Goal: Task Accomplishment & Management: Manage account settings

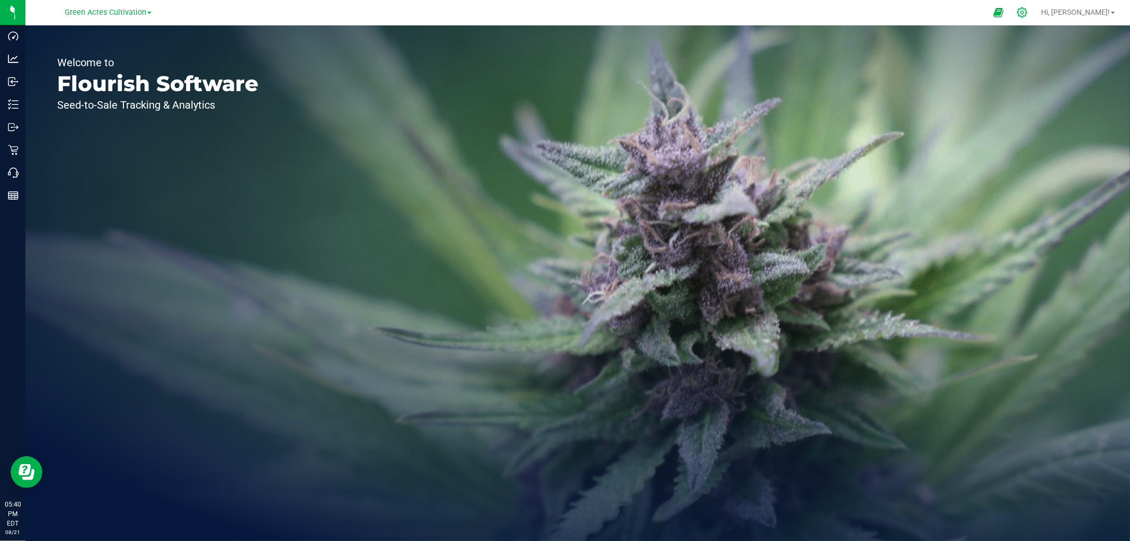
click at [1027, 12] on icon at bounding box center [1022, 12] width 10 height 10
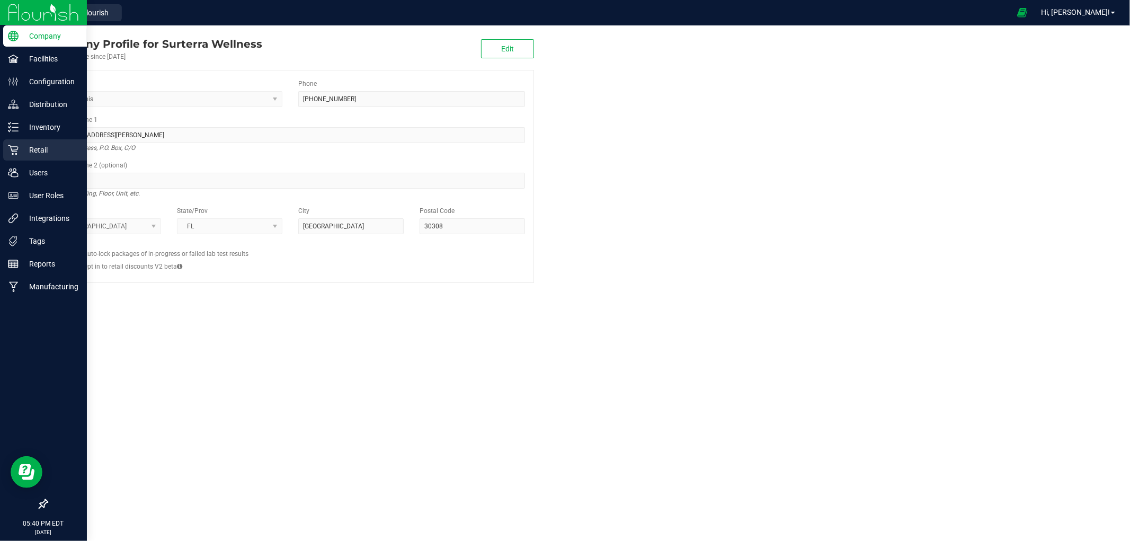
click at [51, 147] on p "Retail" at bounding box center [51, 150] width 64 height 13
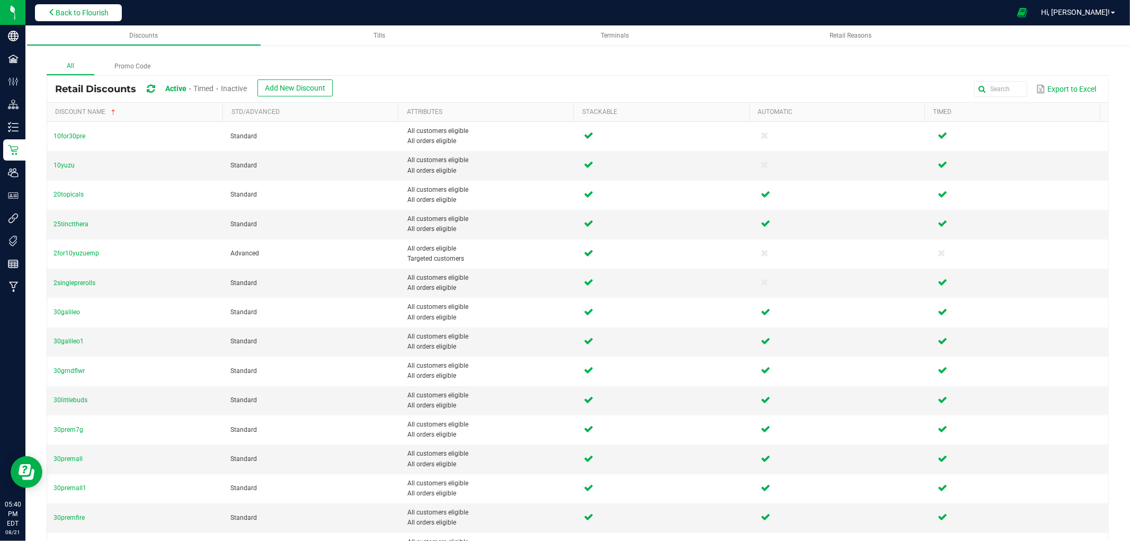
click at [106, 6] on button "Back to Flourish" at bounding box center [78, 12] width 87 height 17
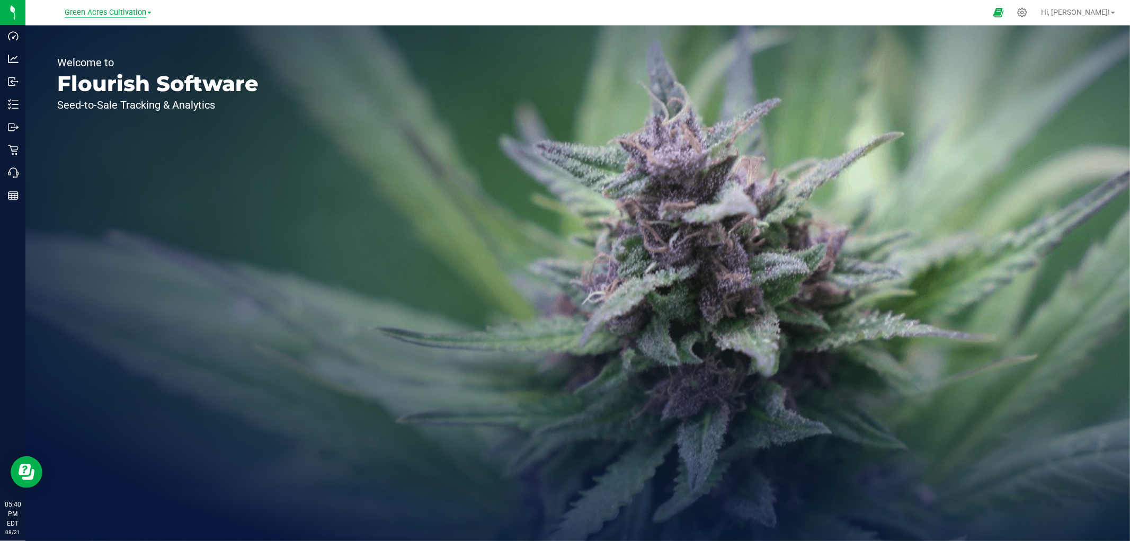
click at [115, 14] on span "Green Acres Cultivation" at bounding box center [106, 13] width 82 height 10
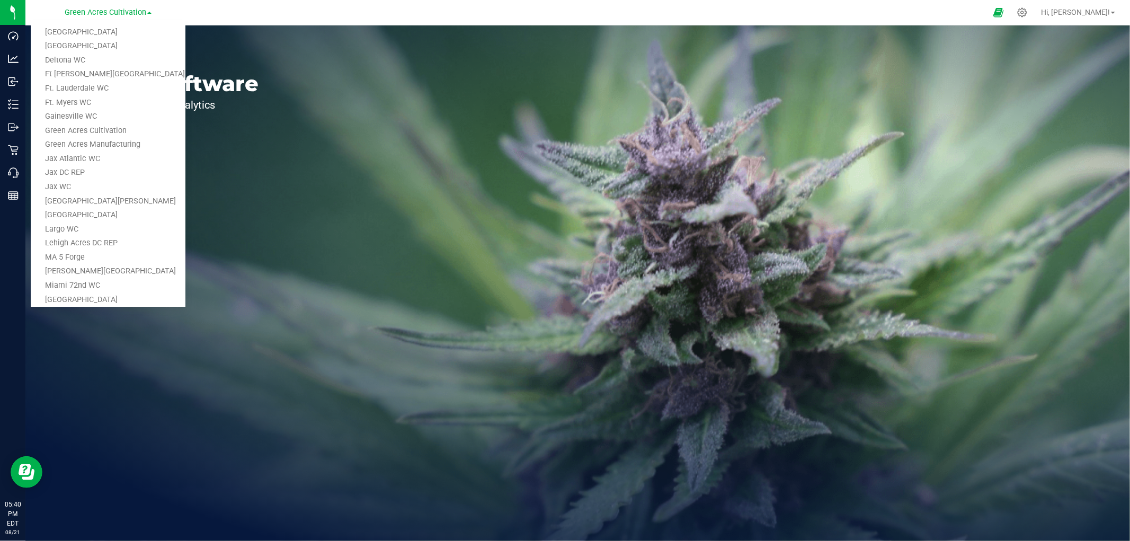
scroll to position [176, 0]
click at [82, 97] on link "Jax Atlantic WC" at bounding box center [108, 100] width 155 height 14
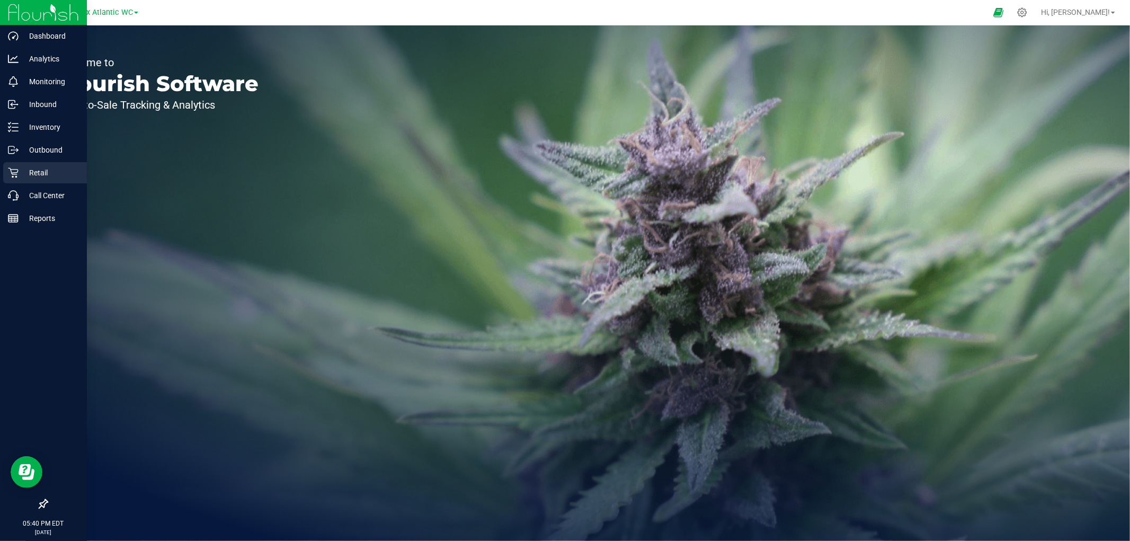
click at [34, 174] on p "Retail" at bounding box center [51, 172] width 64 height 13
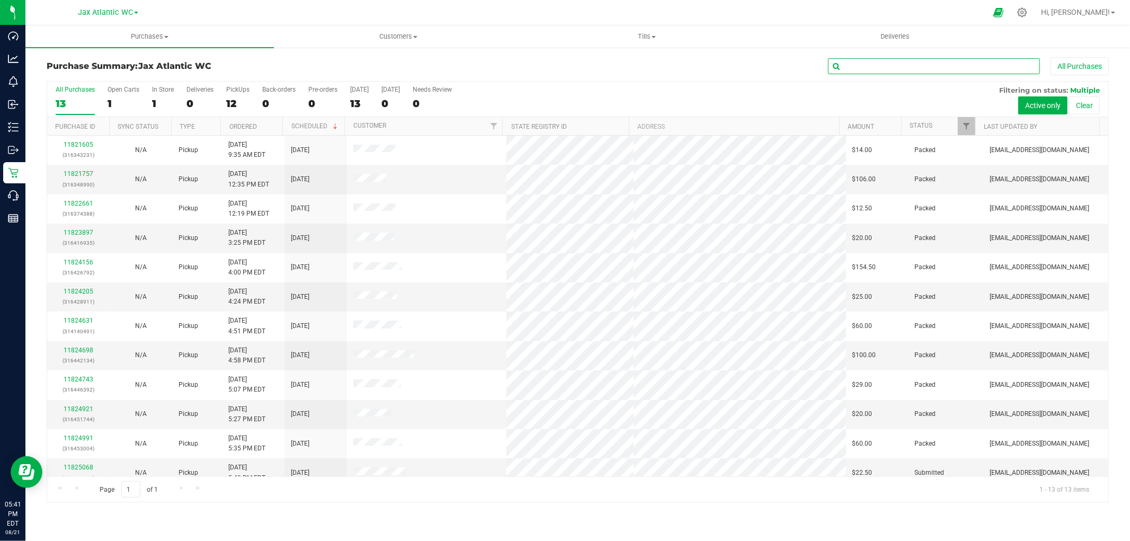
click at [885, 68] on input "text" at bounding box center [934, 66] width 212 height 16
click at [1053, 61] on button "All Purchases" at bounding box center [1080, 66] width 58 height 18
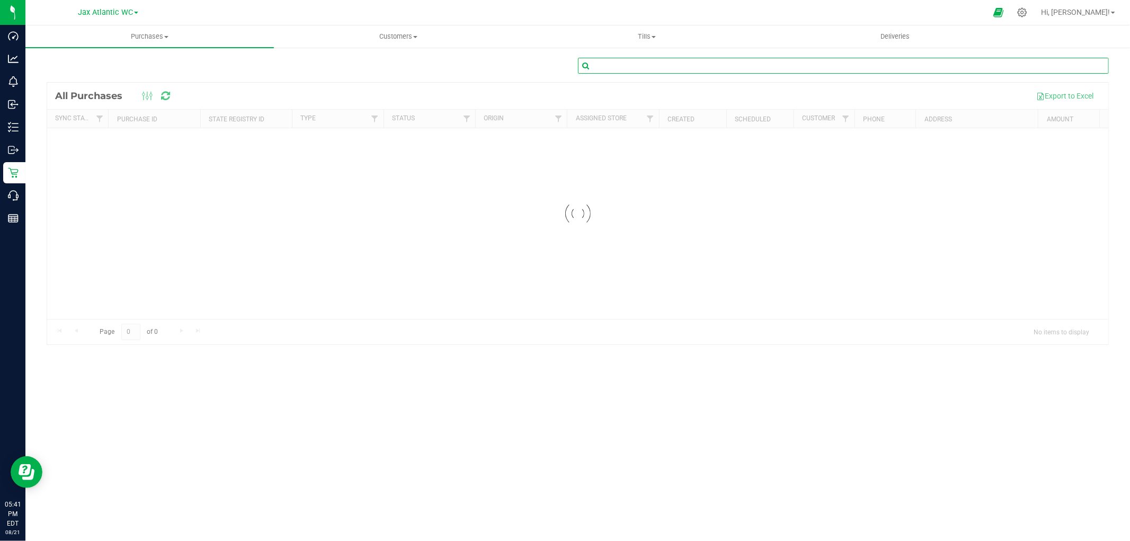
click at [753, 65] on input "text" at bounding box center [843, 66] width 531 height 16
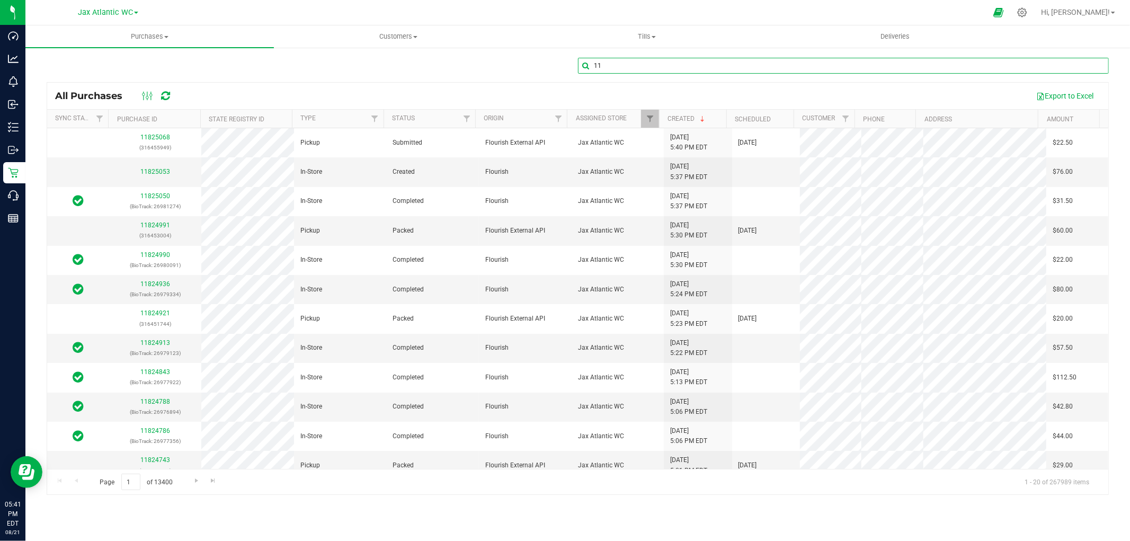
type input "1"
type input "11824416"
click at [422, 68] on div "11824416" at bounding box center [578, 70] width 1062 height 24
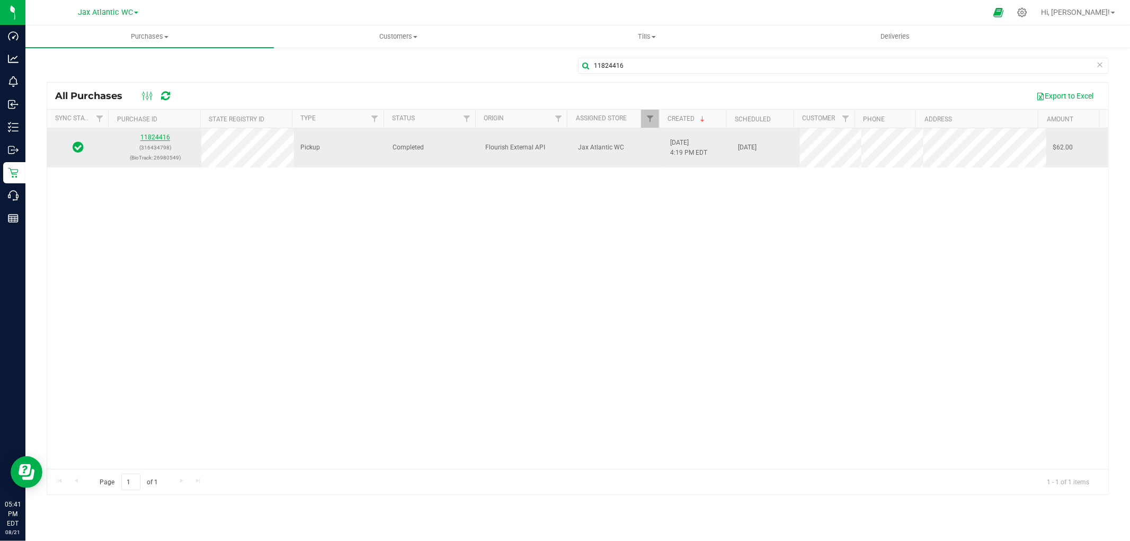
click at [156, 139] on link "11824416" at bounding box center [155, 137] width 30 height 7
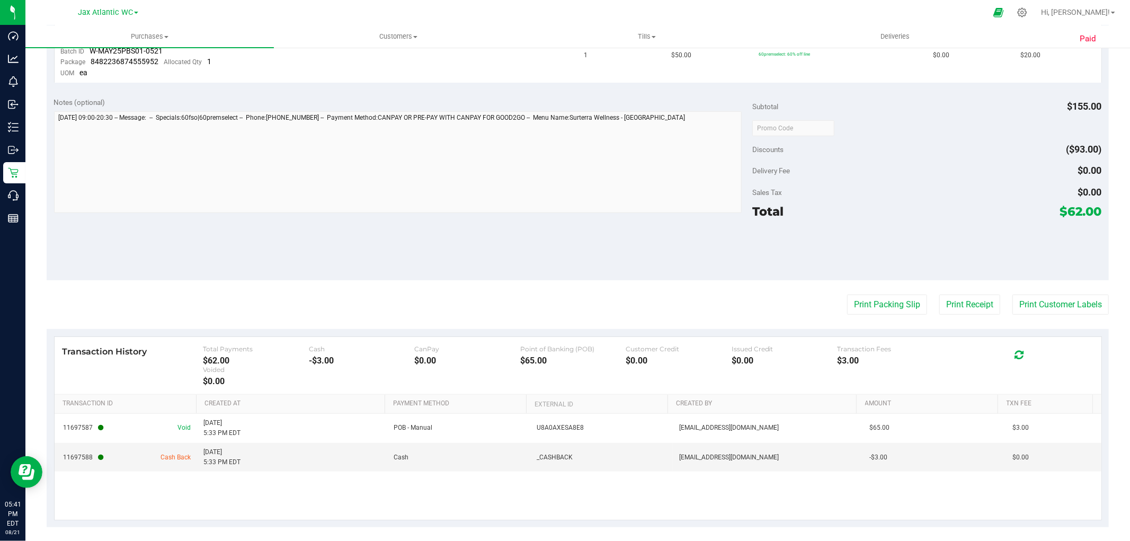
scroll to position [440, 0]
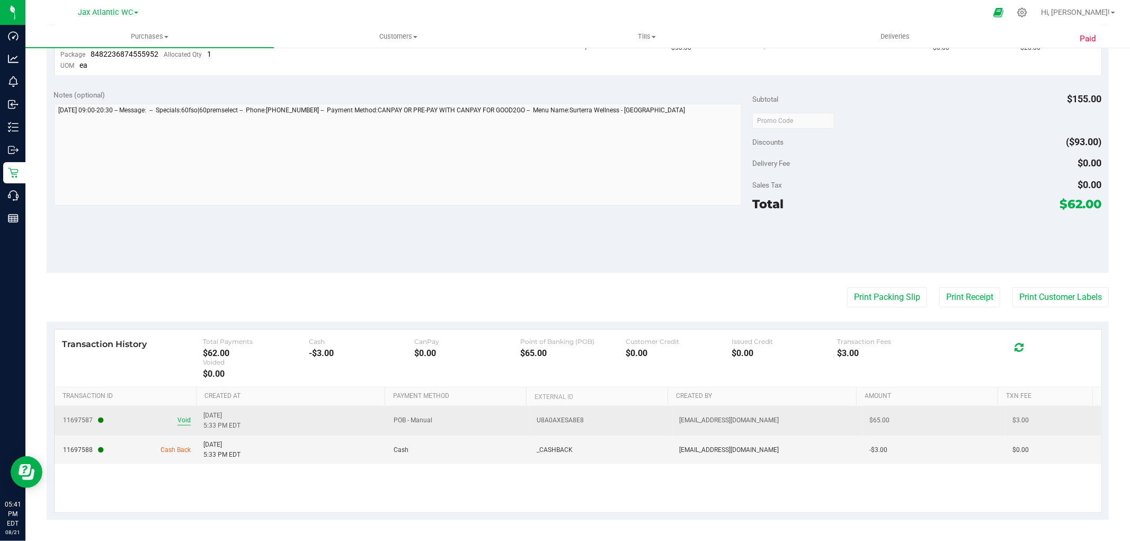
click at [185, 421] on span "Void" at bounding box center [183, 420] width 13 height 10
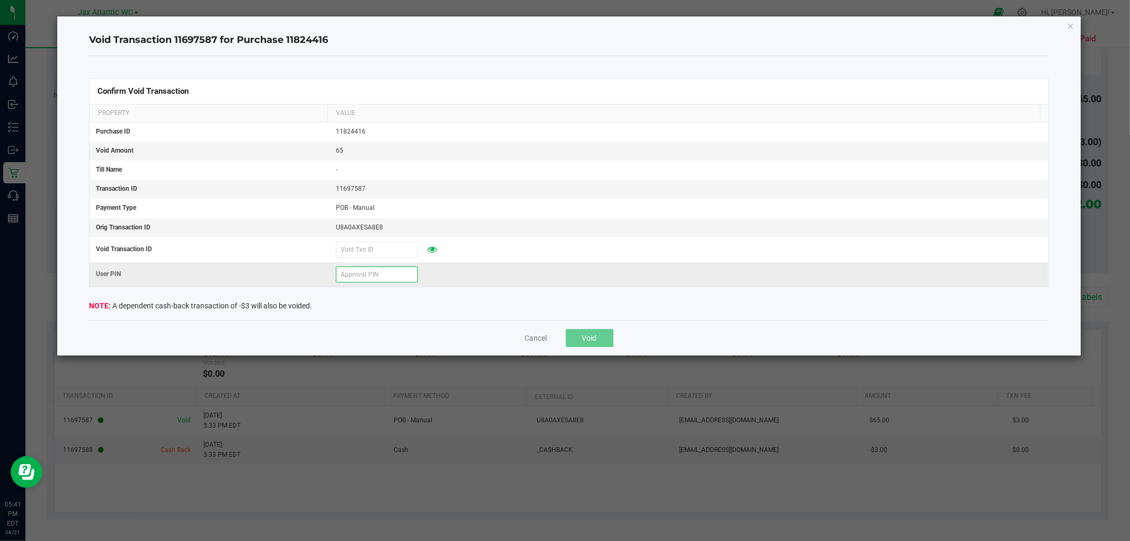
click at [372, 278] on input "text" at bounding box center [377, 275] width 82 height 16
type input "551226"
click at [415, 290] on div "Confirm Void Transaction Property Value Purchase ID 11824416 Void Amount 65 Til…" at bounding box center [569, 188] width 960 height 264
click at [581, 338] on button "Void" at bounding box center [590, 338] width 48 height 18
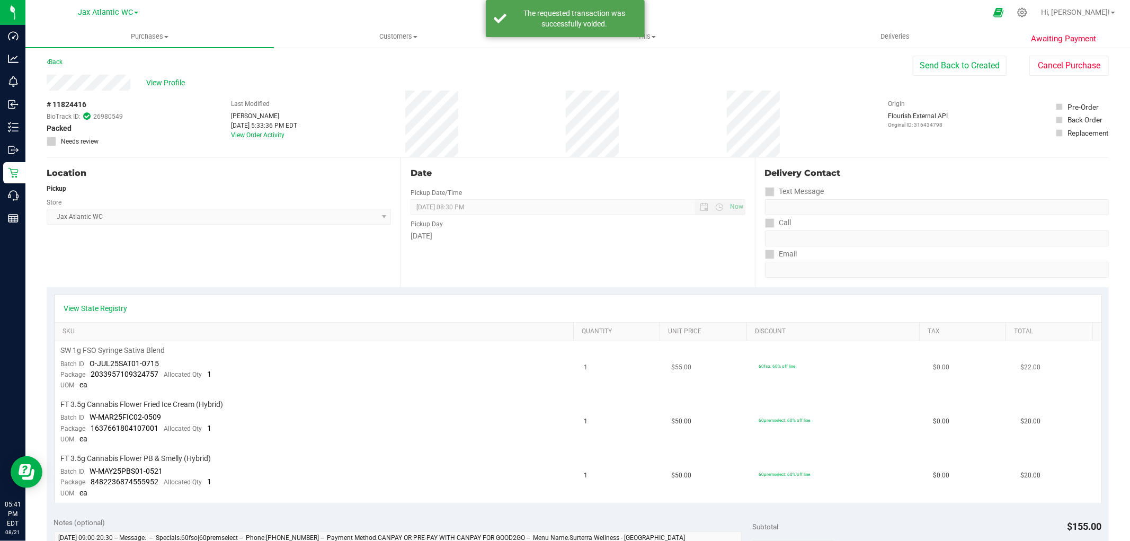
scroll to position [0, 0]
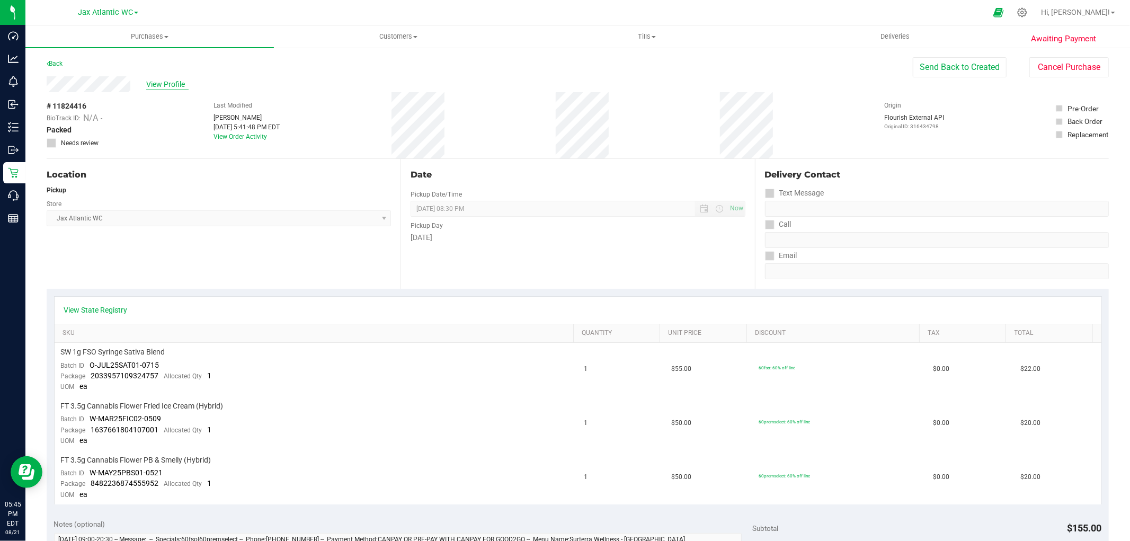
click at [184, 82] on span "View Profile" at bounding box center [167, 84] width 42 height 11
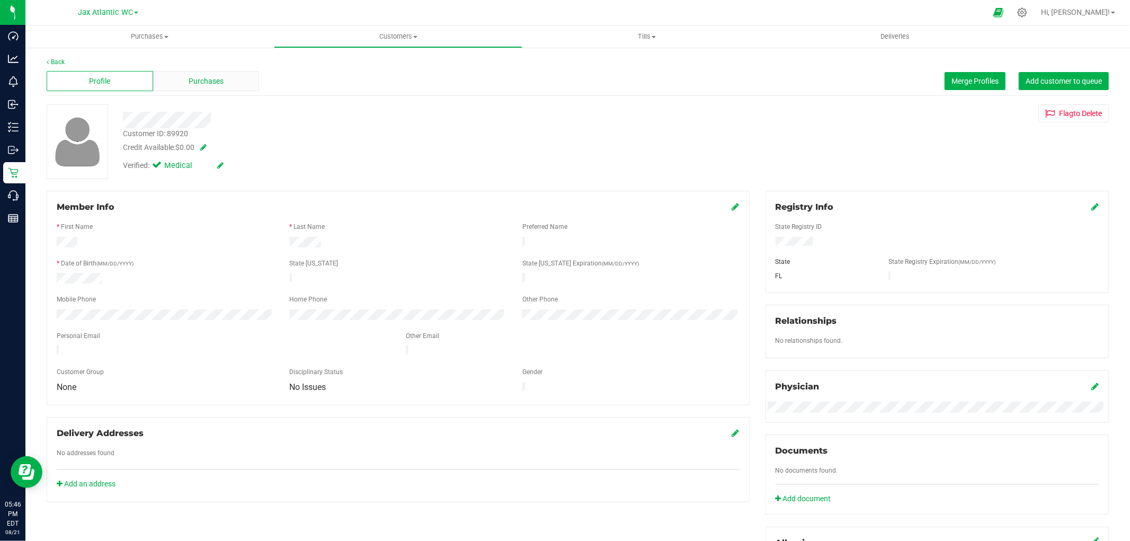
click at [197, 86] on span "Purchases" at bounding box center [206, 81] width 35 height 11
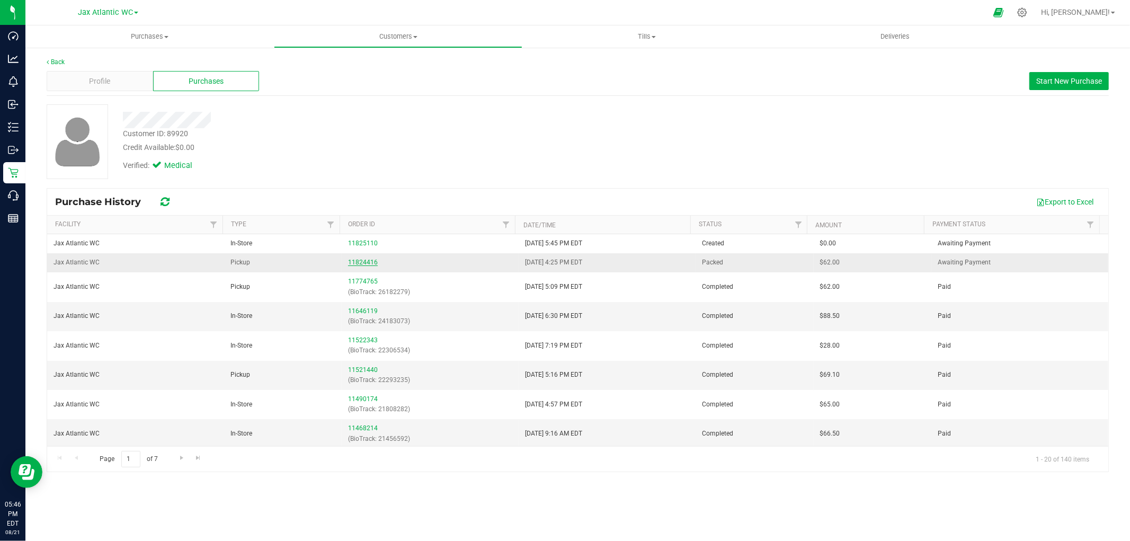
click at [358, 265] on link "11824416" at bounding box center [363, 262] width 30 height 7
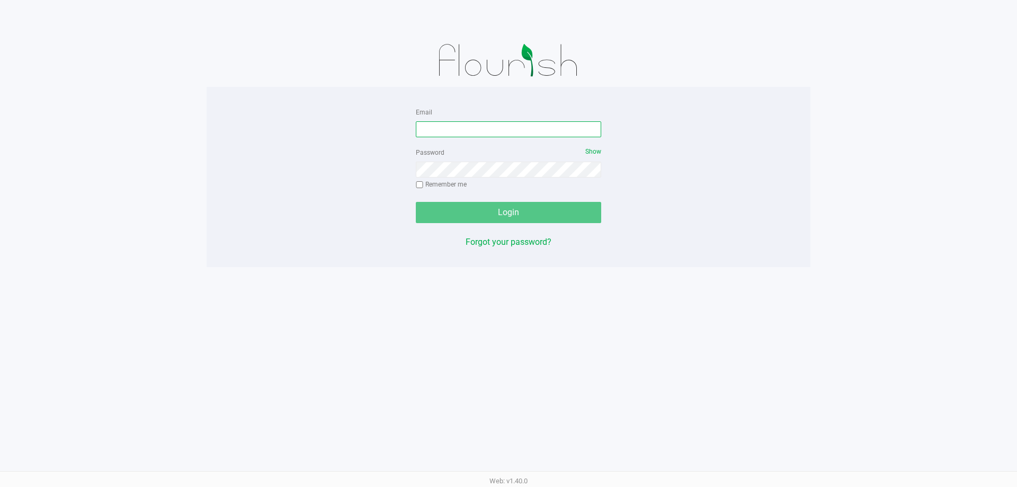
click at [498, 123] on input "Email" at bounding box center [508, 129] width 185 height 16
type input "jkanupp@liveparallel.com"
